Goal: Navigation & Orientation: Find specific page/section

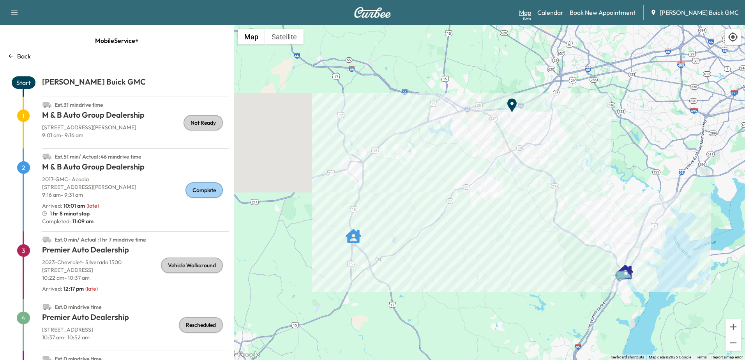
click at [531, 11] on link "Map Beta" at bounding box center [525, 12] width 12 height 9
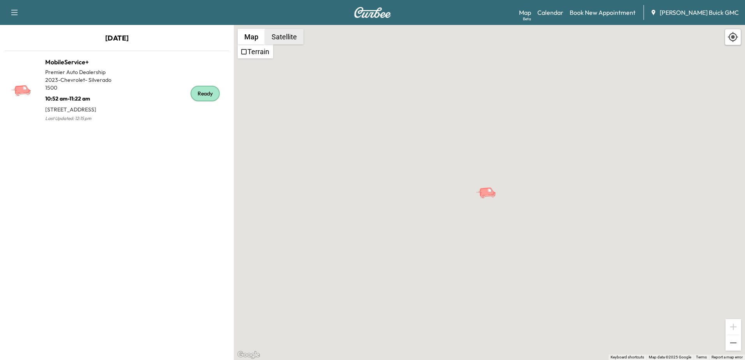
click at [286, 33] on button "Satellite" at bounding box center [284, 37] width 39 height 16
